Goal: Task Accomplishment & Management: Manage account settings

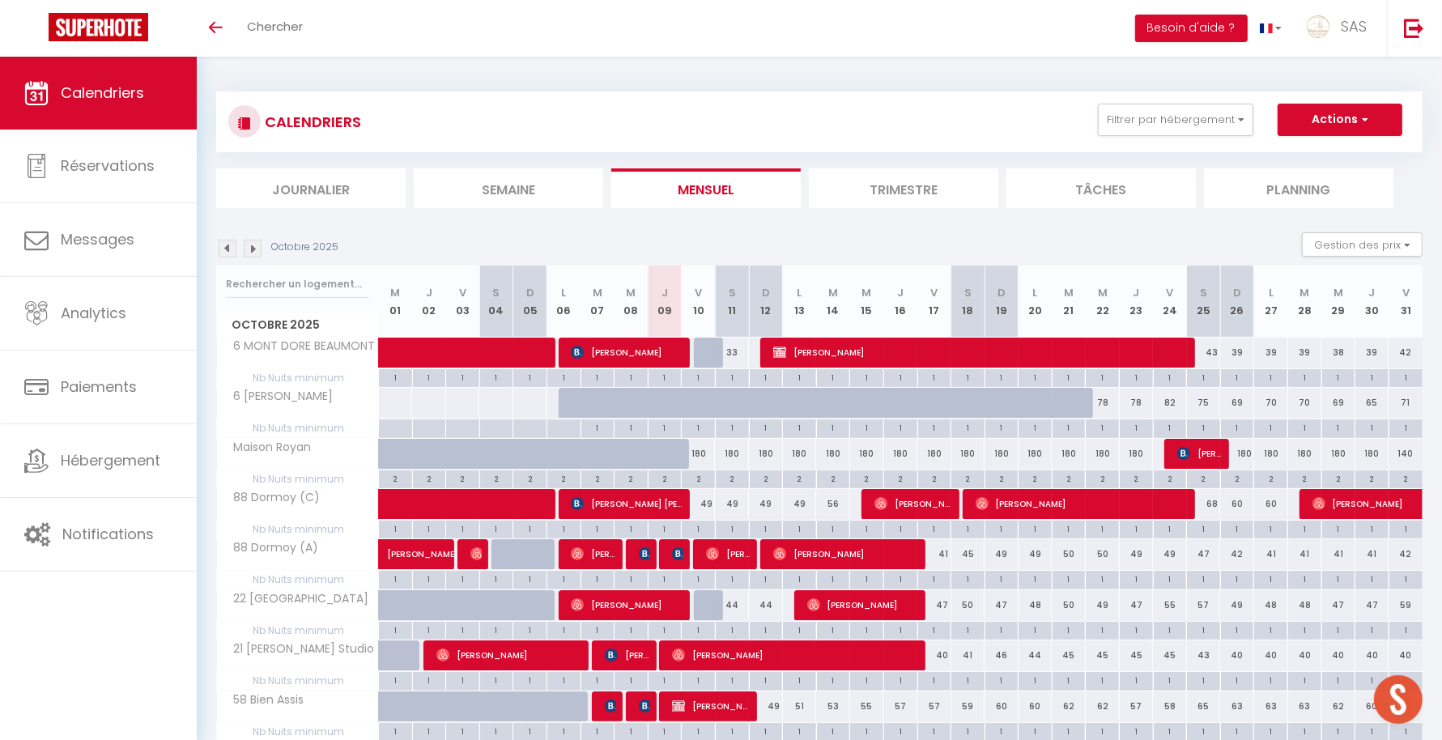
click at [248, 248] on img at bounding box center [253, 249] width 18 height 18
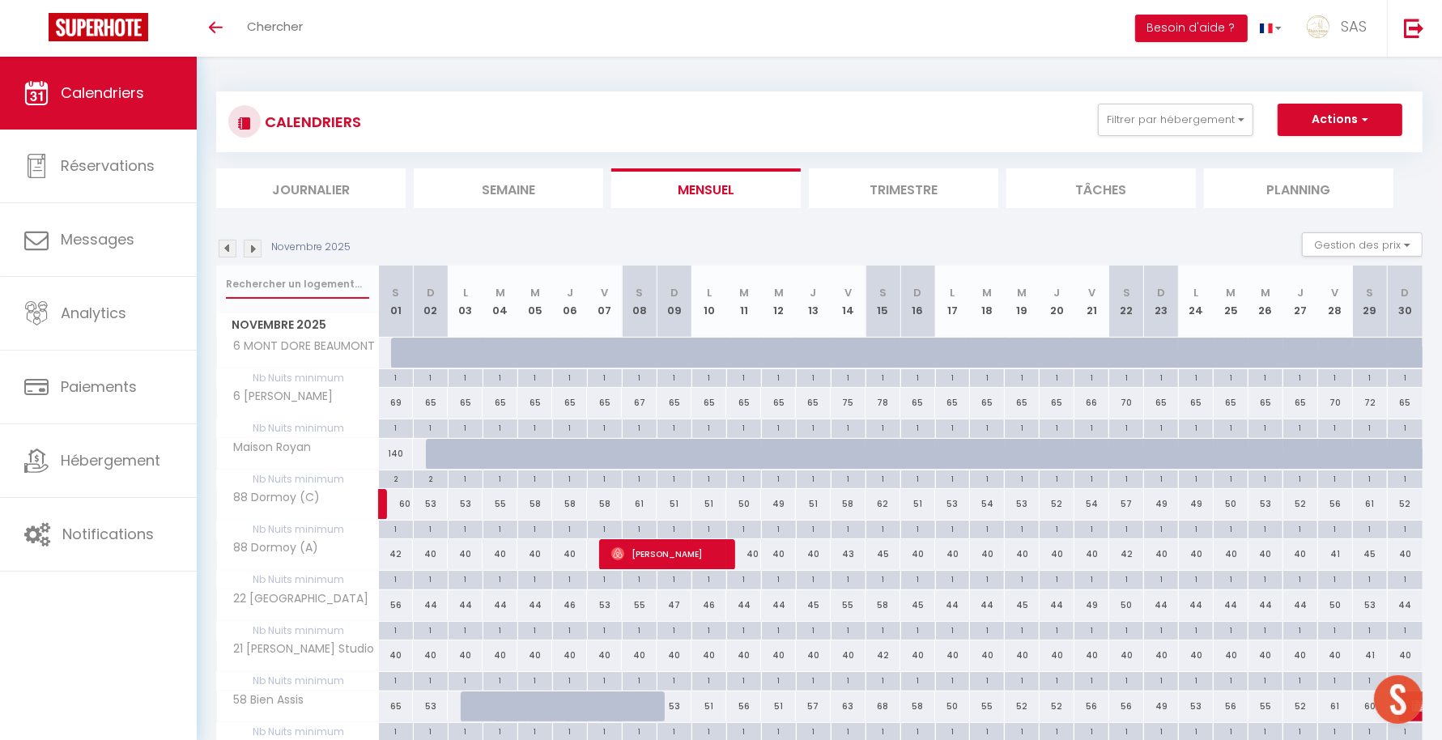
click at [309, 283] on input "text" at bounding box center [297, 284] width 143 height 29
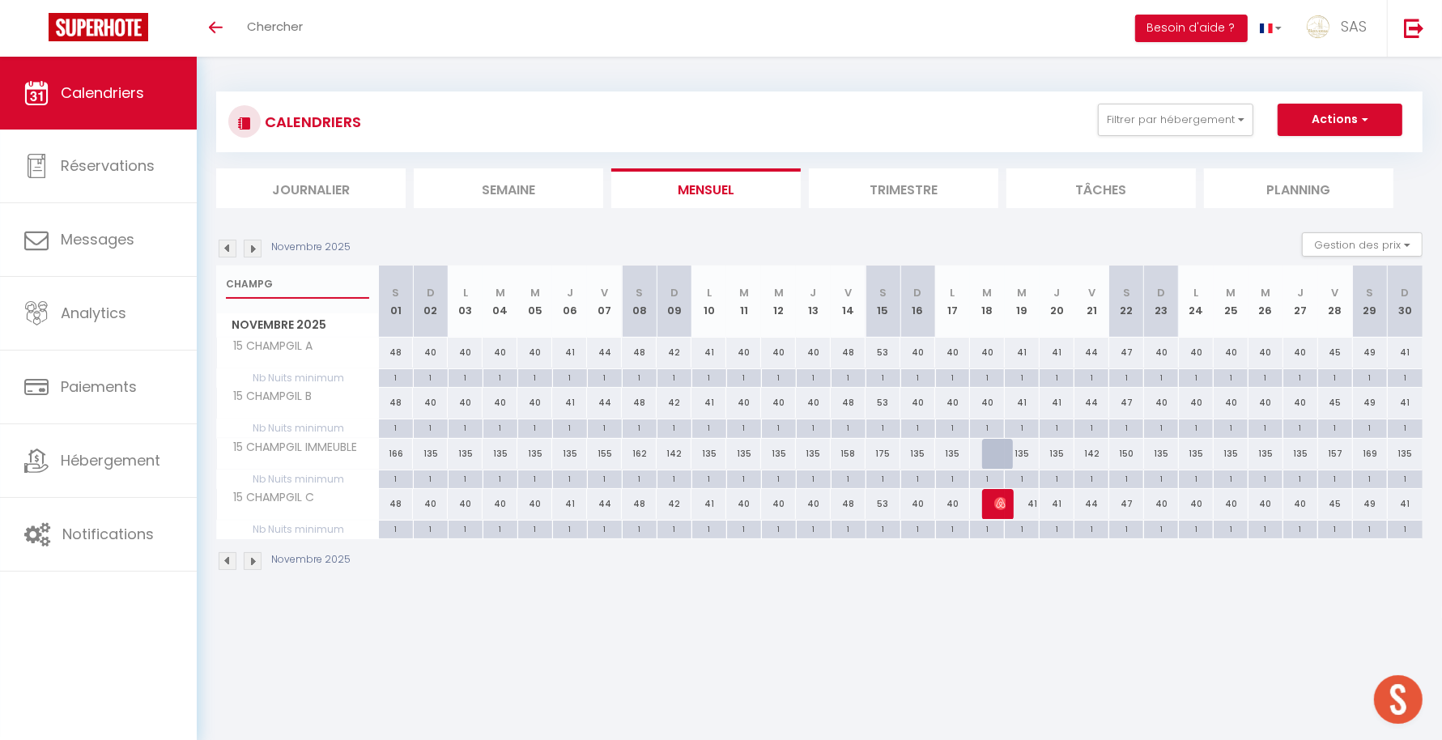
type input "CHAMPG"
click at [550, 526] on div "1" at bounding box center [535, 528] width 34 height 15
type input "1"
type input "Mer 05 Novembre 2025"
type input "Jeu 06 Novembre 2025"
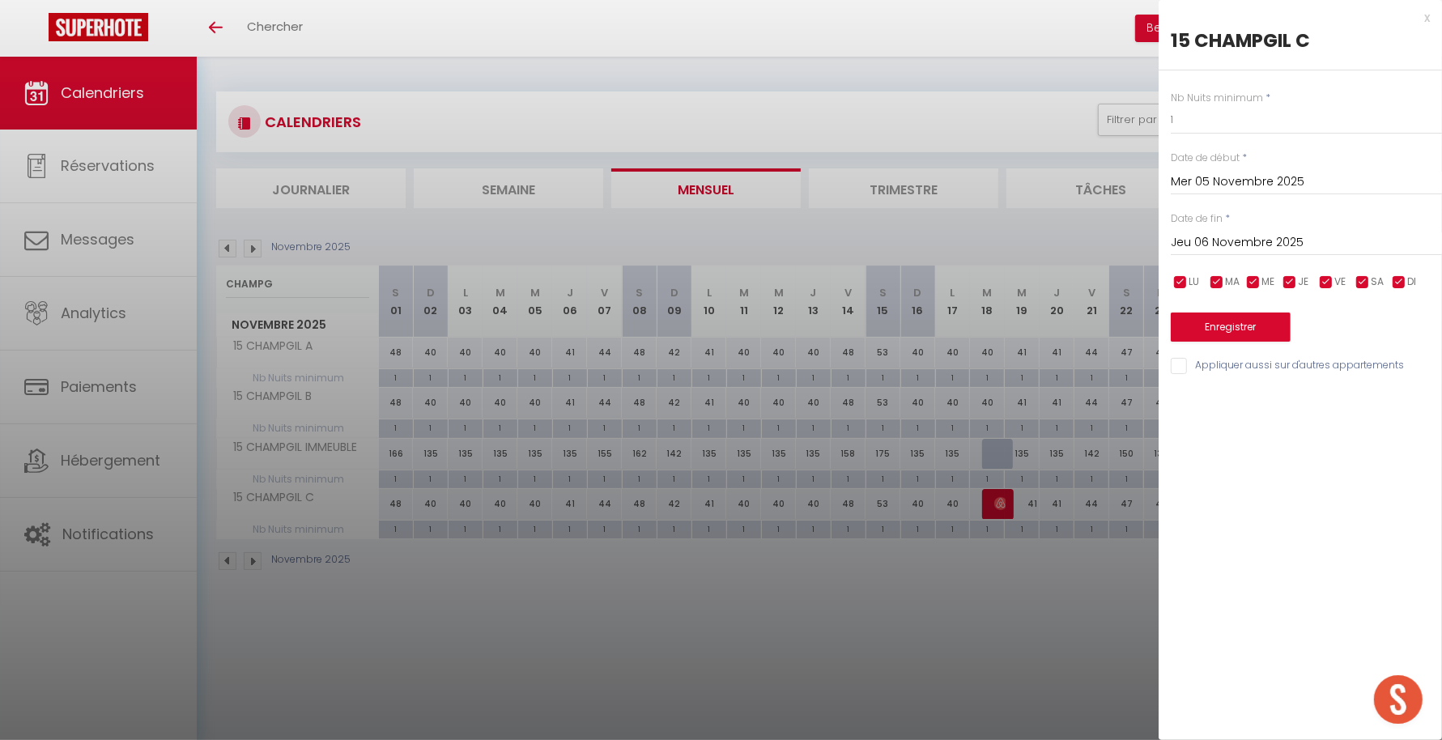
click at [699, 594] on div at bounding box center [721, 370] width 1442 height 740
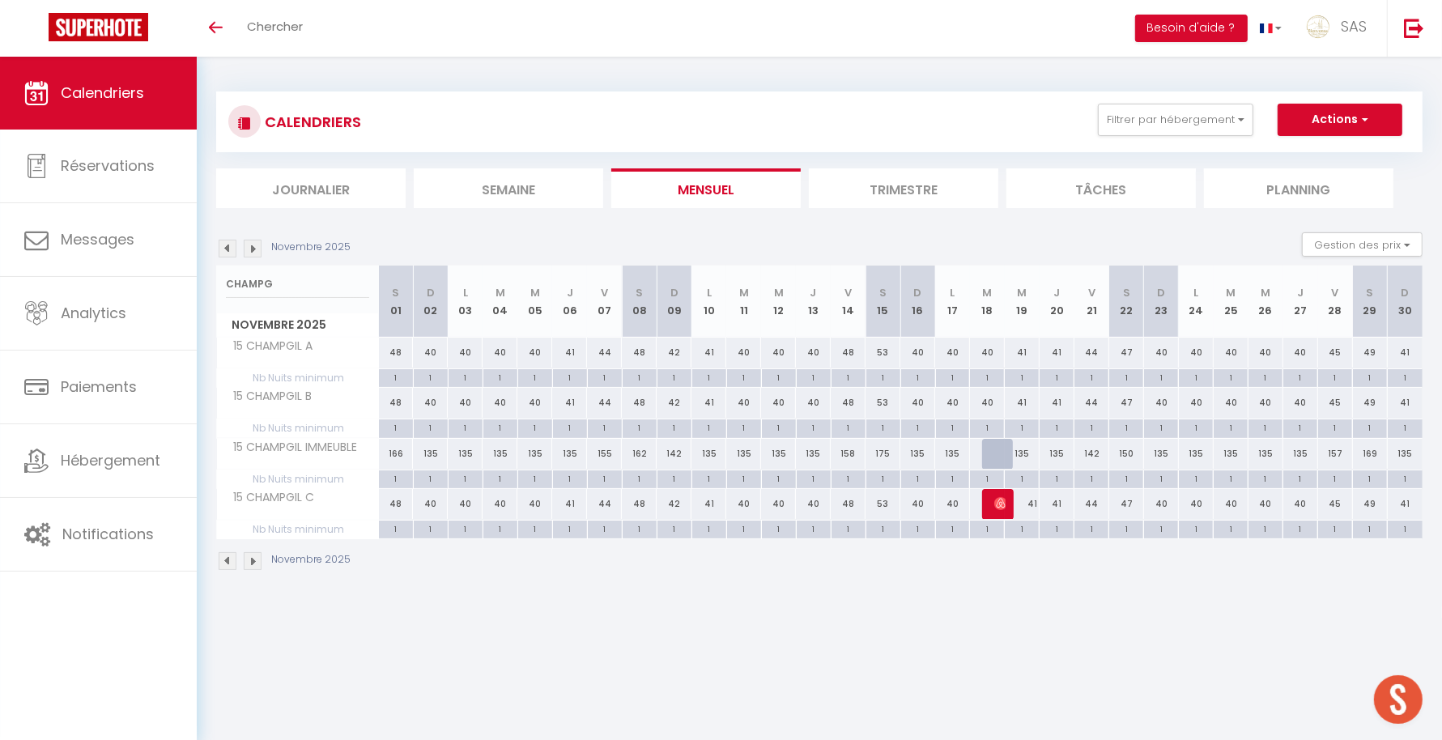
click at [534, 500] on div "40" at bounding box center [534, 504] width 35 height 30
type input "40"
type input "Mer 05 Novembre 2025"
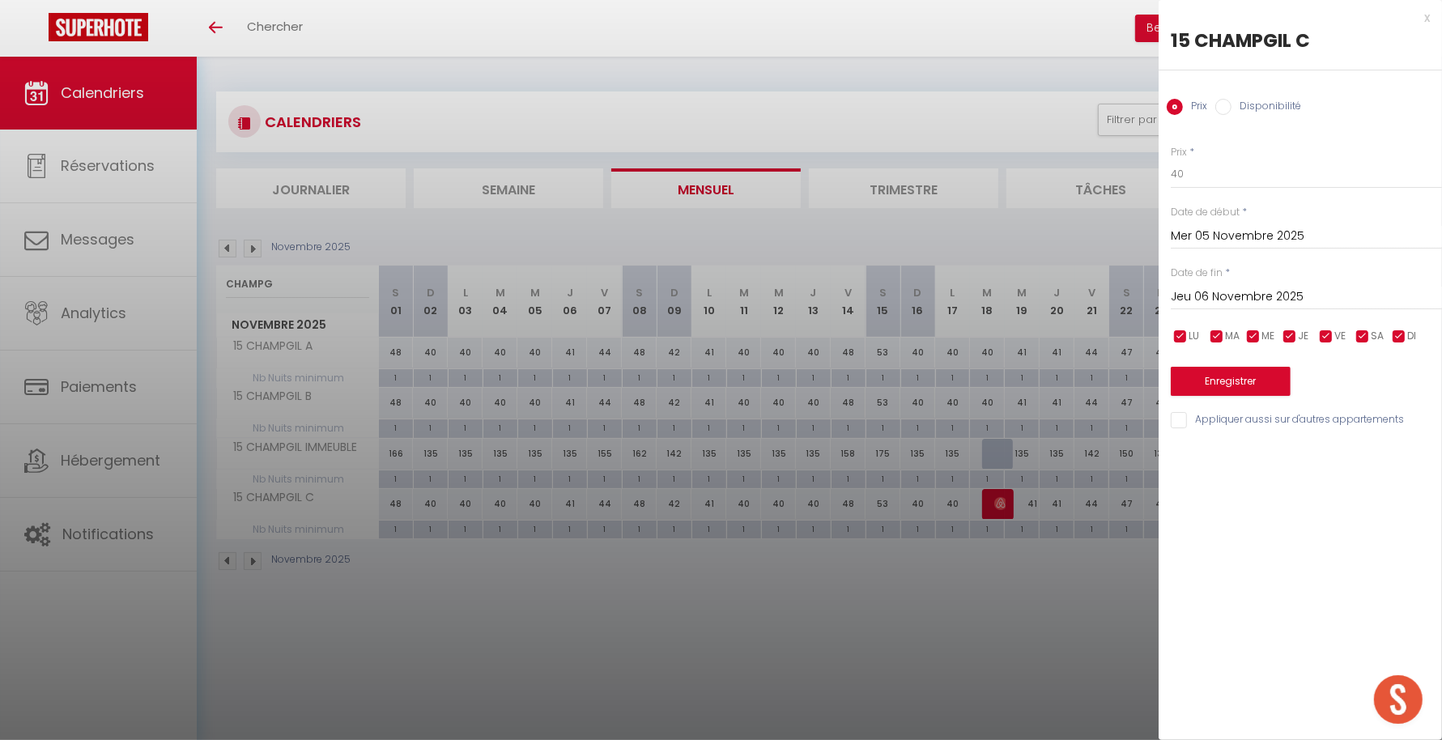
click at [1235, 300] on input "Jeu 06 Novembre 2025" at bounding box center [1306, 297] width 271 height 21
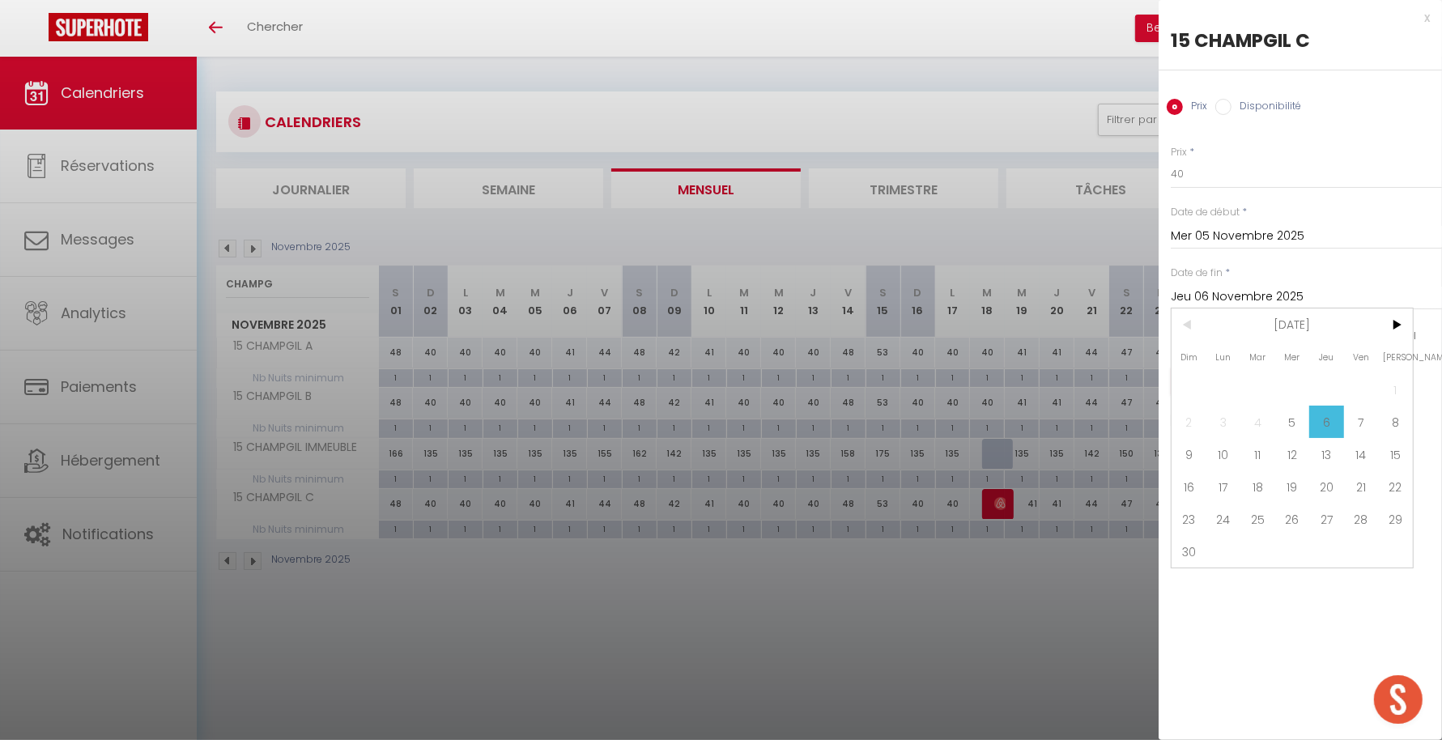
click at [1316, 296] on input "Jeu 06 Novembre 2025" at bounding box center [1306, 297] width 271 height 21
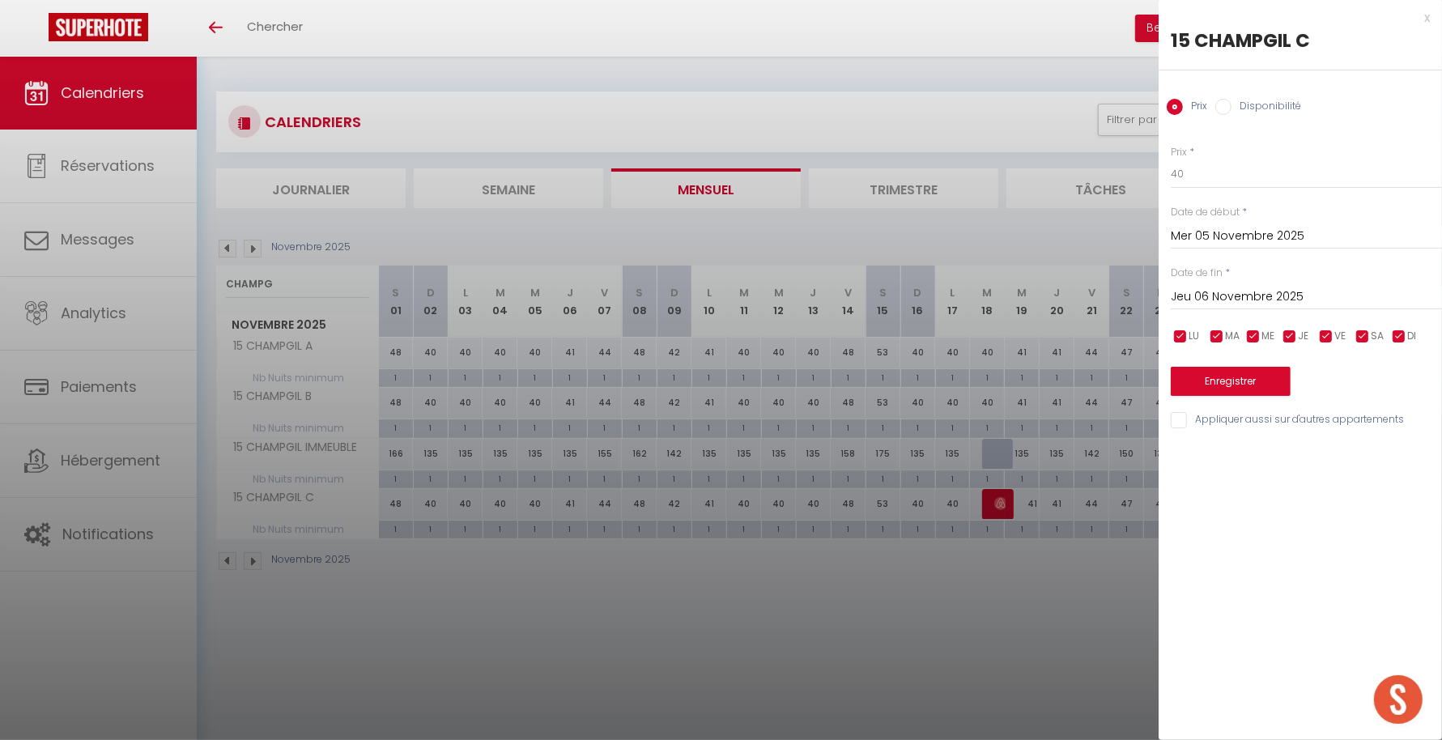
click at [1330, 296] on input "Jeu 06 Novembre 2025" at bounding box center [1306, 297] width 271 height 21
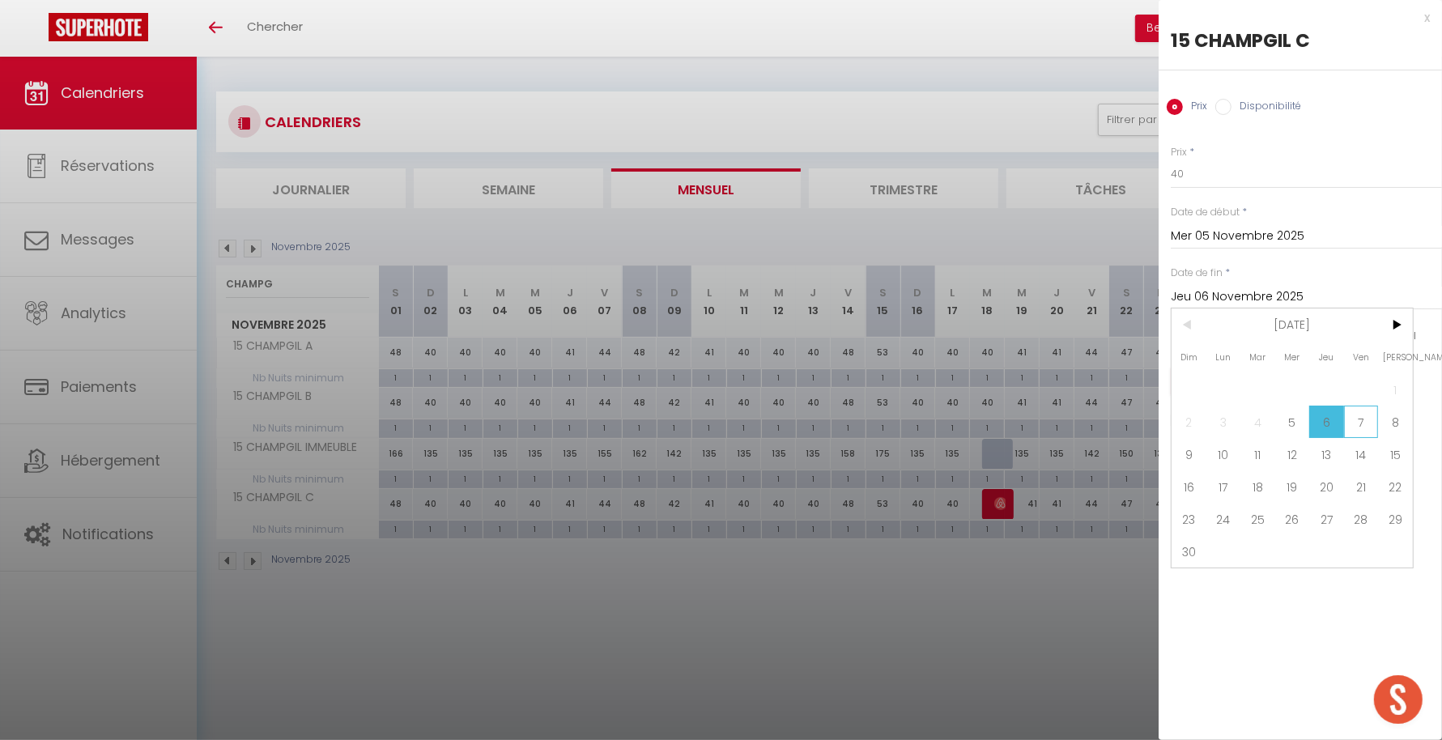
click at [1367, 424] on span "7" at bounding box center [1361, 422] width 35 height 32
type input "Ven 07 Novembre 2025"
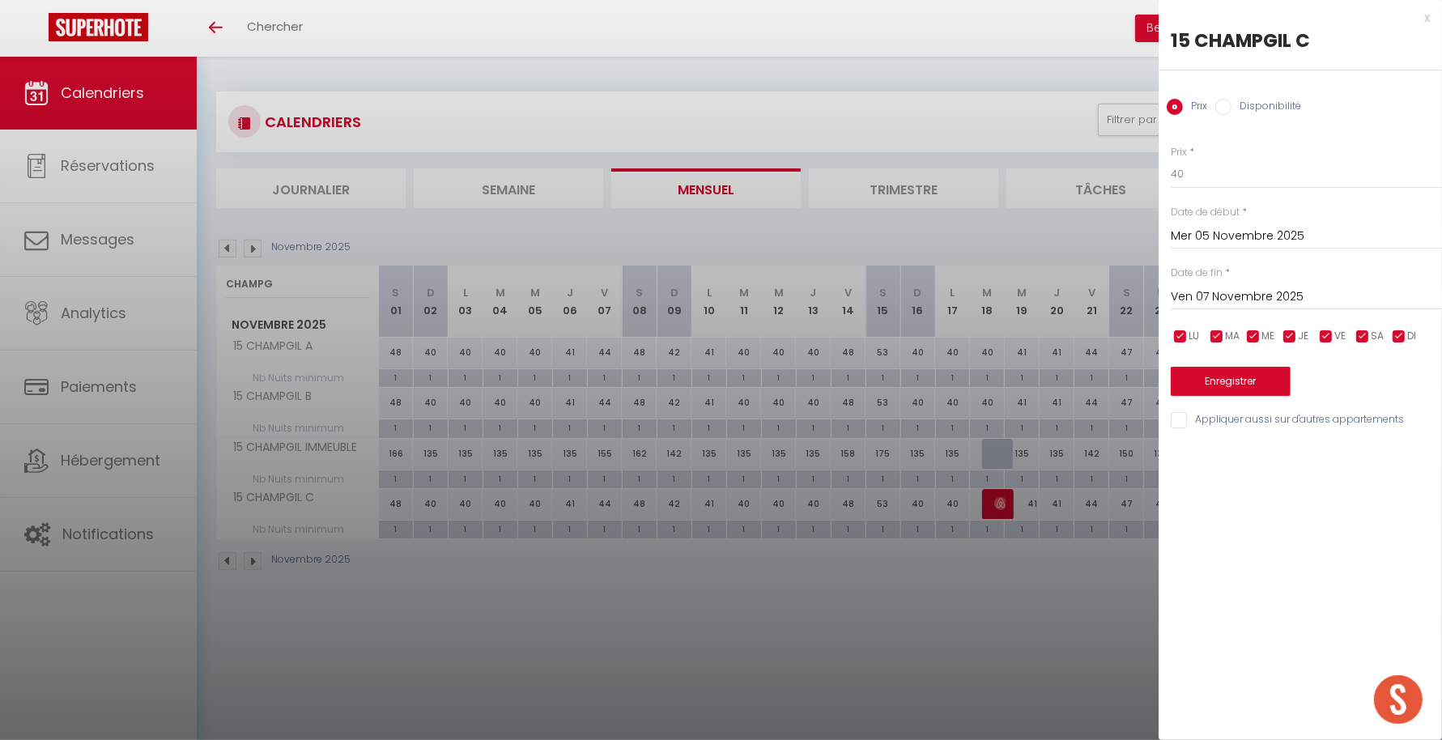
click at [1262, 119] on div "Prix Disponibilité" at bounding box center [1300, 97] width 283 height 54
click at [1262, 109] on label "Disponibilité" at bounding box center [1267, 108] width 70 height 18
click at [1232, 109] on input "Disponibilité" at bounding box center [1223, 107] width 16 height 16
radio input "true"
radio input "false"
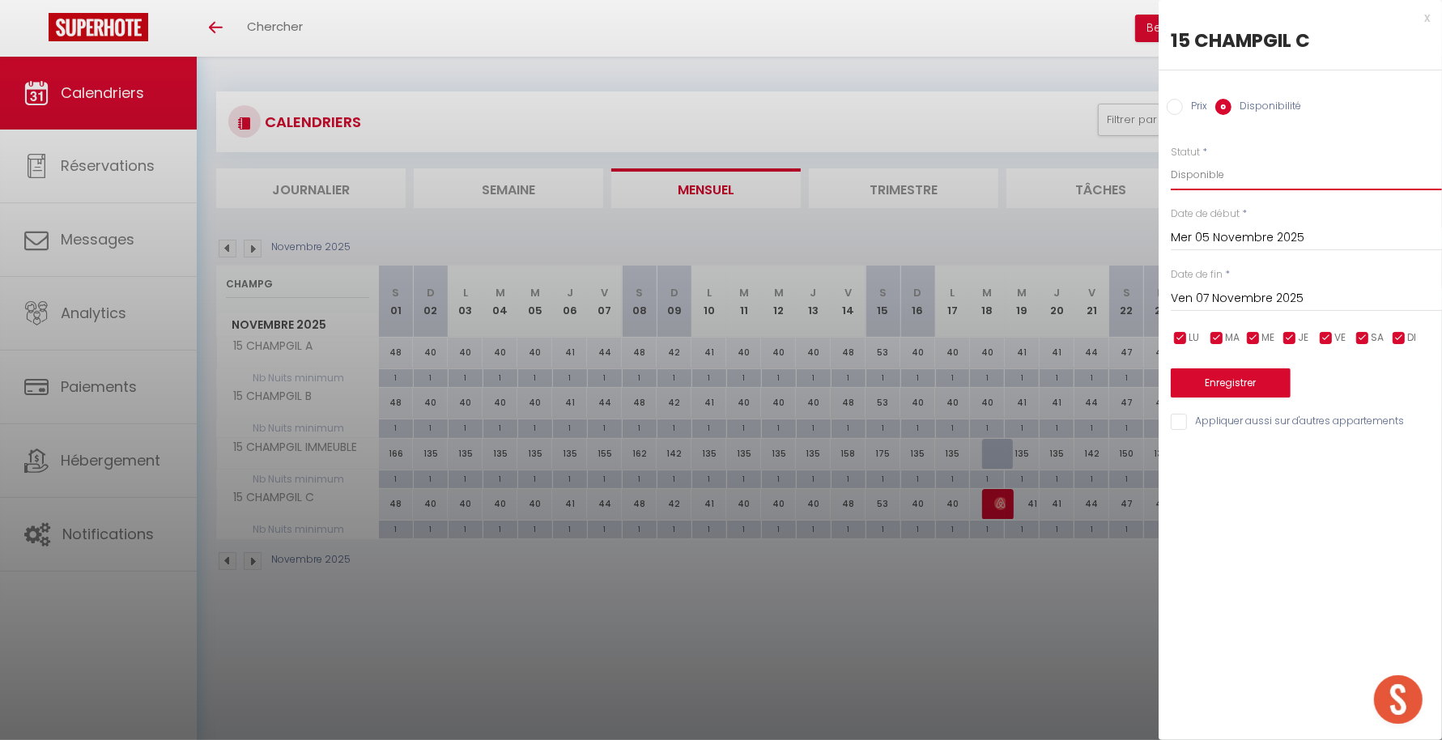
click at [1220, 170] on select "Disponible Indisponible" at bounding box center [1306, 175] width 271 height 31
select select "0"
click at [1171, 160] on select "Disponible Indisponible" at bounding box center [1306, 175] width 271 height 31
click at [1207, 381] on button "Enregistrer" at bounding box center [1231, 382] width 120 height 29
